Goal: Transaction & Acquisition: Purchase product/service

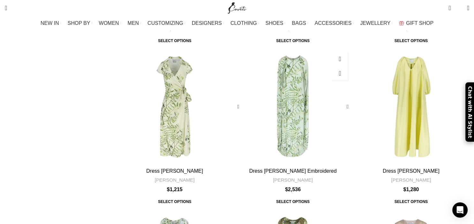
scroll to position [438, 0]
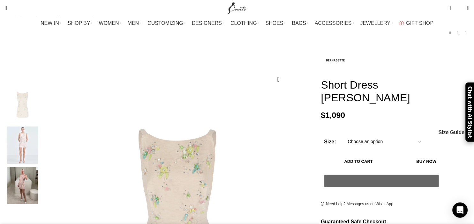
scroll to position [67, 0]
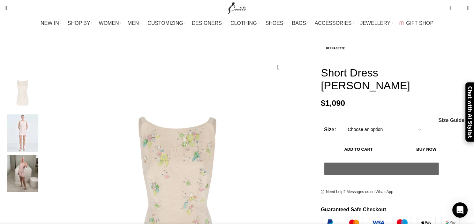
click at [42, 136] on img "2 / 3" at bounding box center [22, 132] width 39 height 37
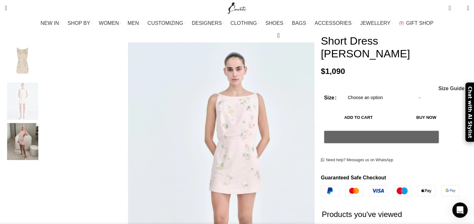
scroll to position [101, 0]
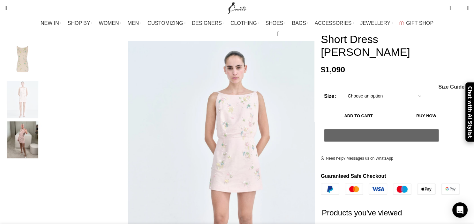
click at [42, 142] on img "3 / 3" at bounding box center [22, 140] width 39 height 37
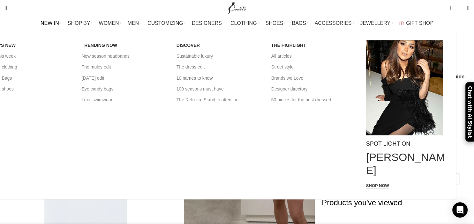
scroll to position [33, 0]
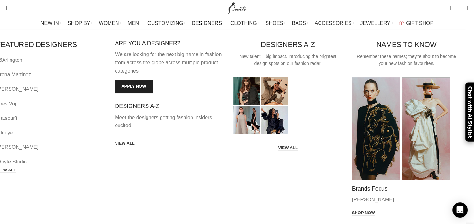
click at [210, 24] on span "DESIGNERS" at bounding box center [207, 23] width 30 height 6
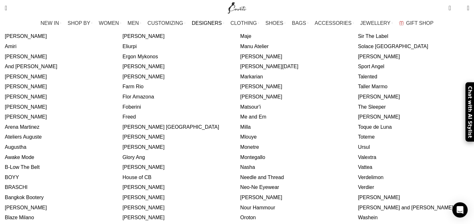
scroll to position [236, 0]
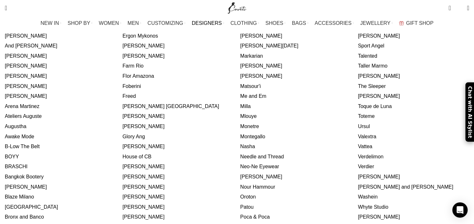
click at [358, 84] on link "The Sleeper" at bounding box center [372, 86] width 28 height 5
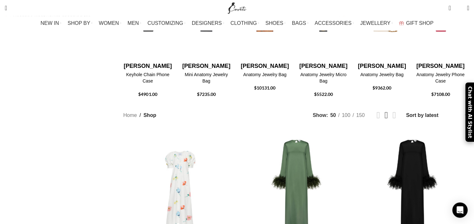
scroll to position [236, 0]
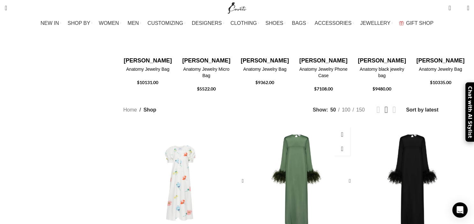
click at [290, 124] on div "Suzi Maxi Dress with Detachable Feathers in Green" at bounding box center [296, 181] width 16 height 114
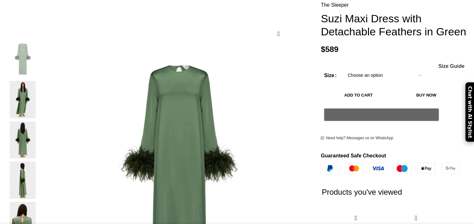
scroll to position [101, 0]
click at [42, 100] on img "2 / 7" at bounding box center [22, 99] width 39 height 37
